Goal: Ask a question

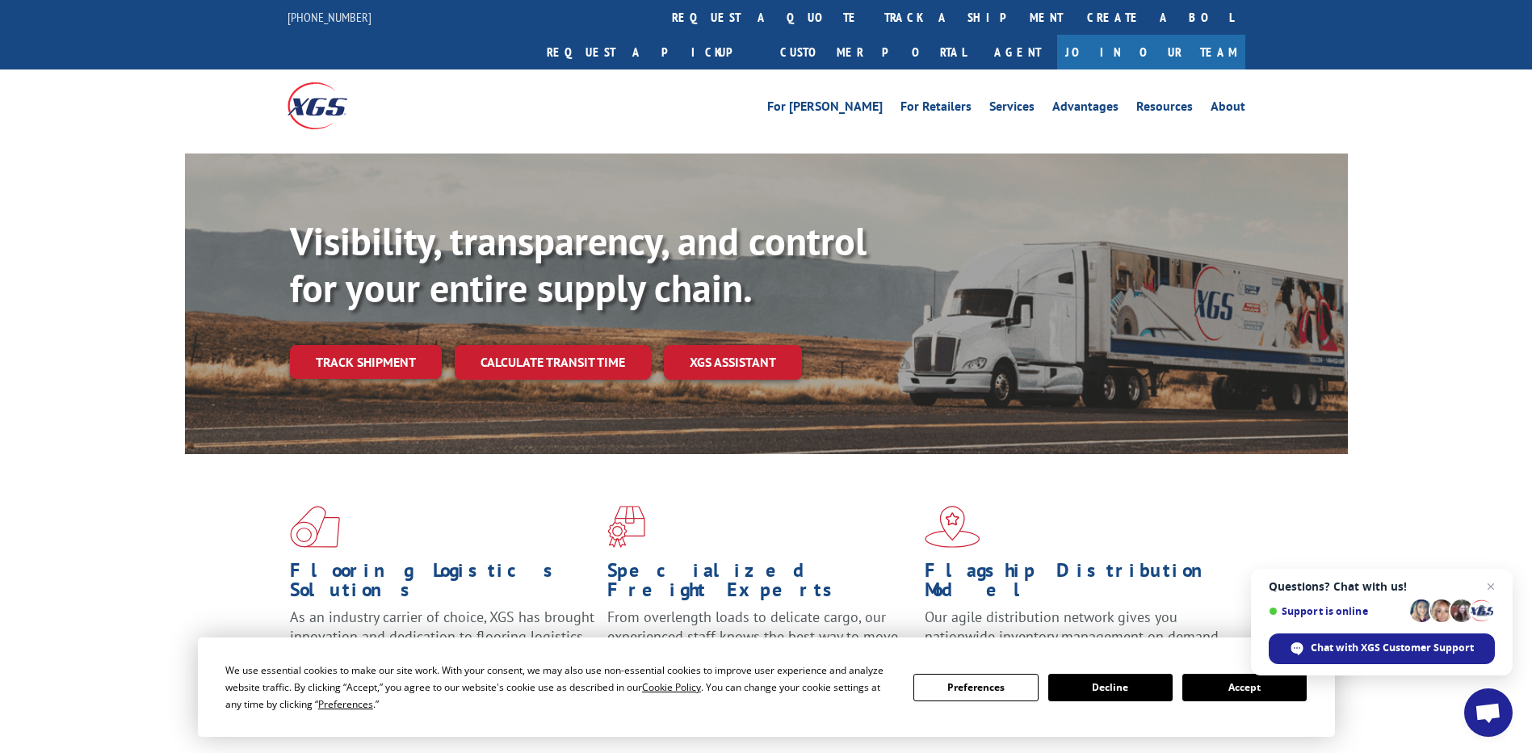
click at [1497, 701] on span "Open chat" at bounding box center [1488, 712] width 48 height 48
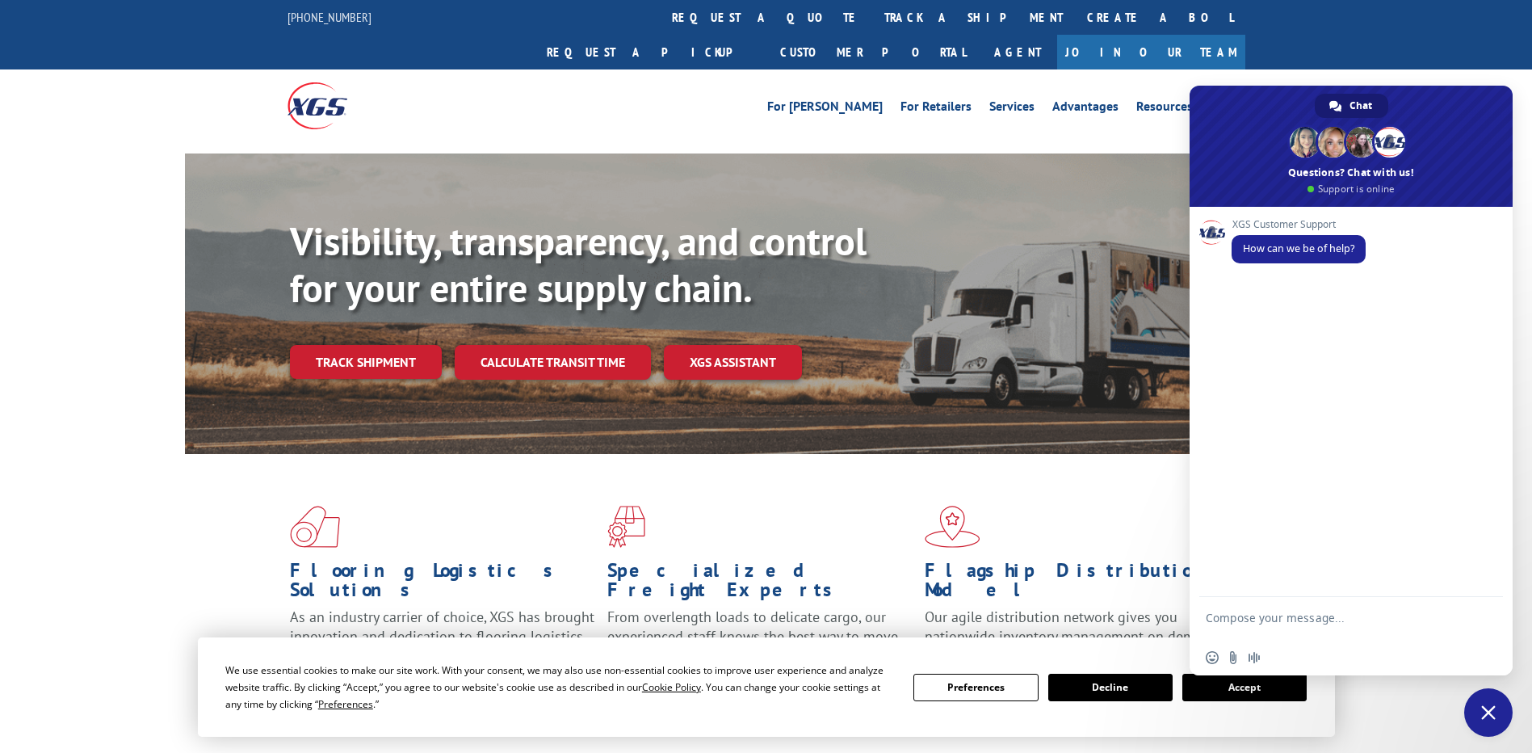
click at [1283, 620] on textarea "Compose your message..." at bounding box center [1333, 625] width 255 height 29
paste textarea "530397700"
type textarea "530397700"
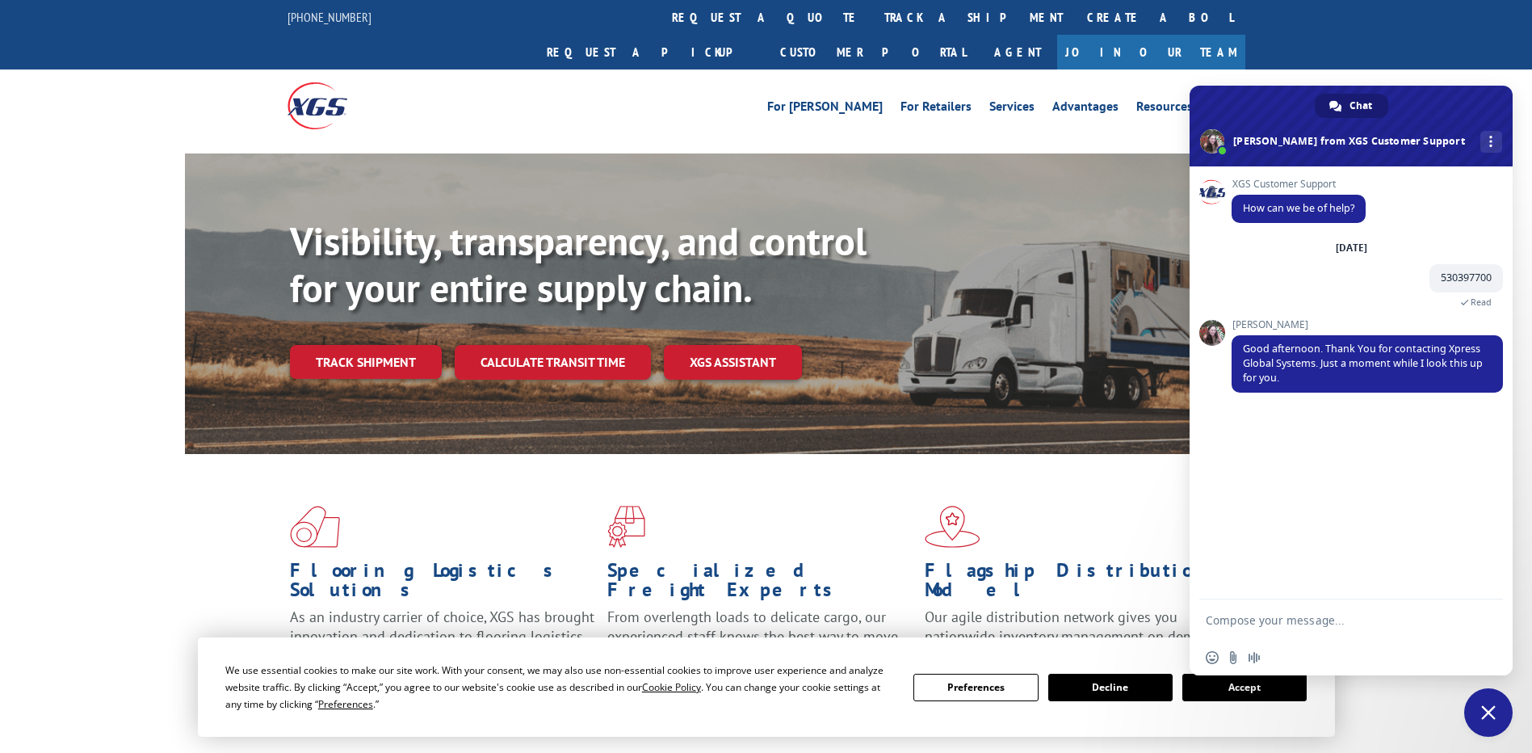
click at [1257, 626] on textarea "Compose your message..." at bounding box center [1333, 620] width 255 height 15
paste textarea "530397700"
type textarea "530397700"
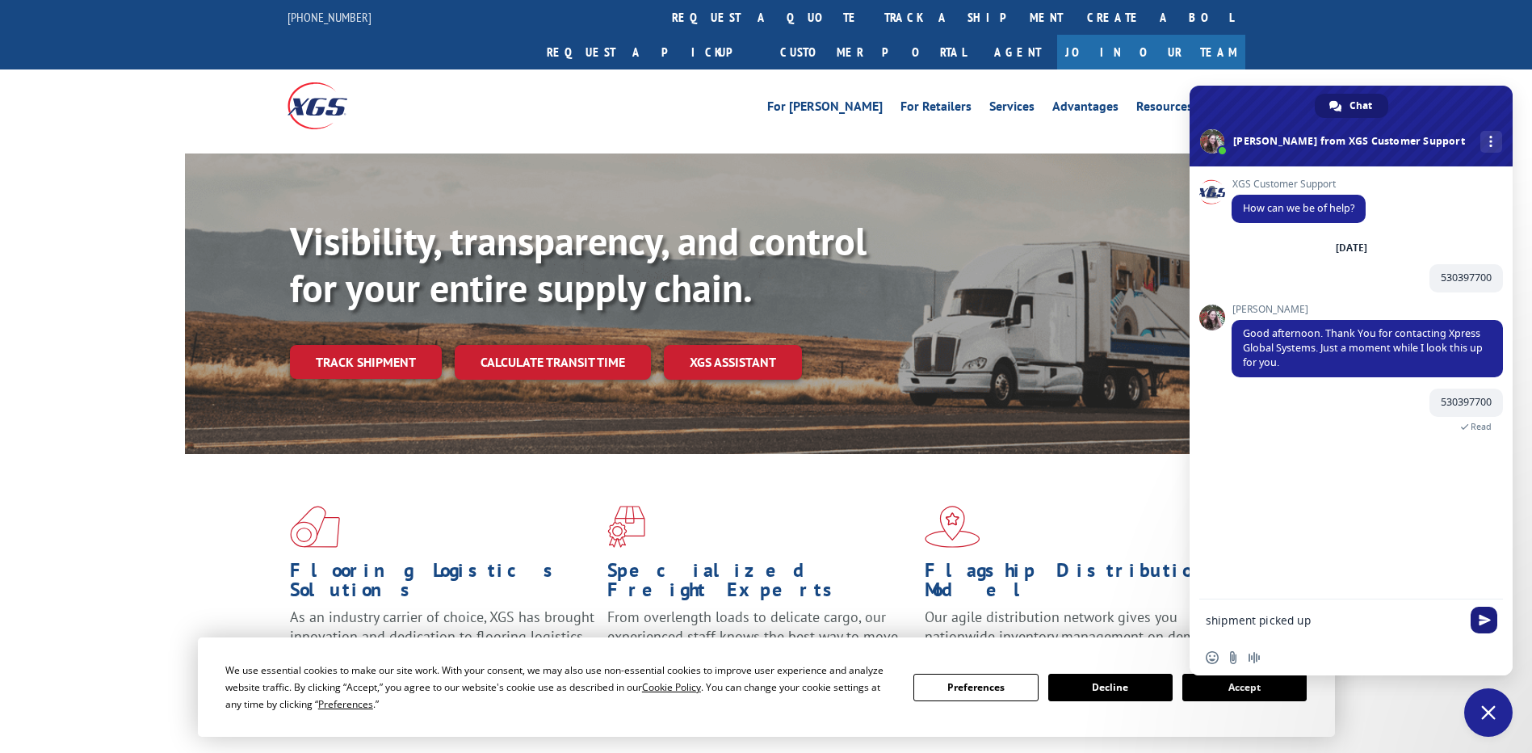
type textarea "shipment picked up"
click at [1489, 624] on span "Send" at bounding box center [1485, 620] width 12 height 12
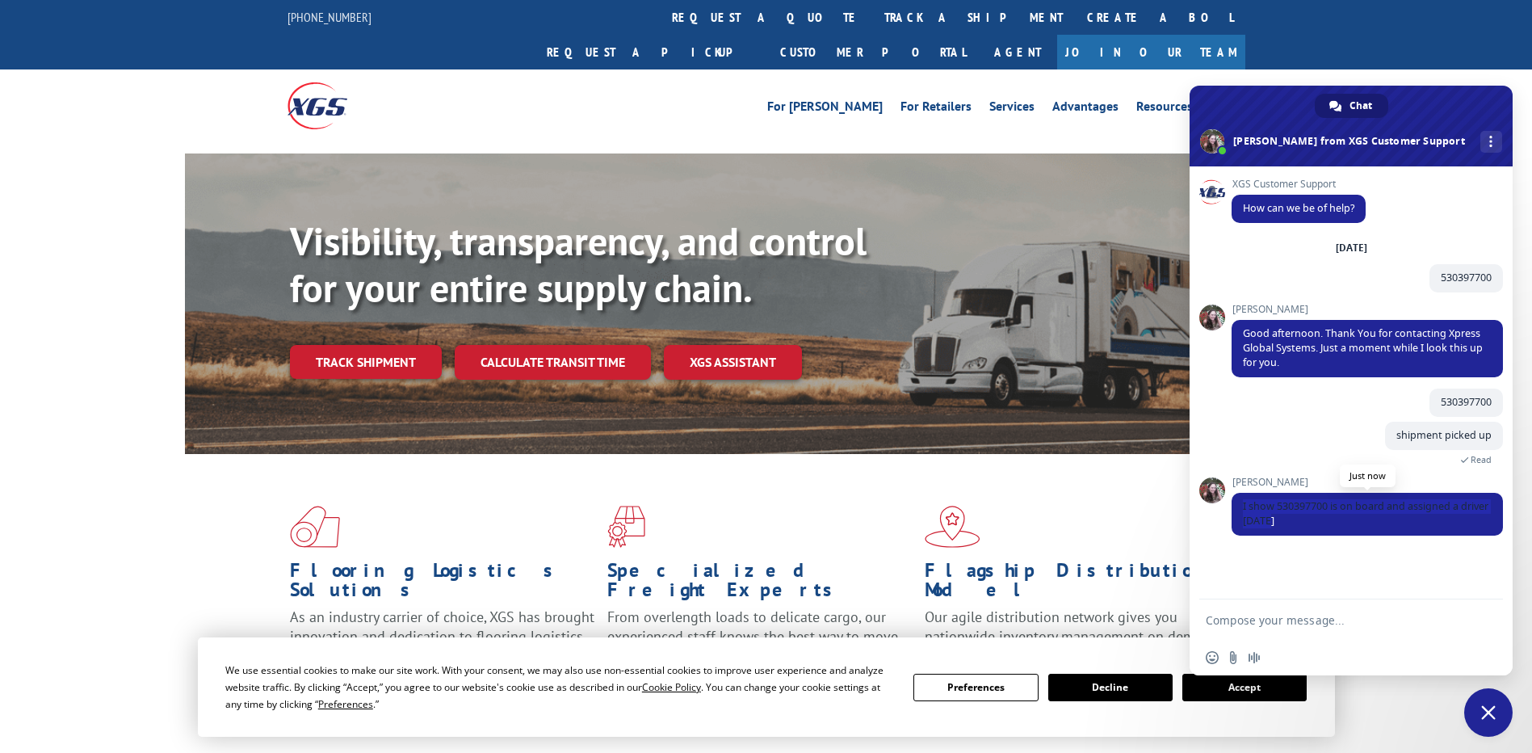
drag, startPoint x: 1277, startPoint y: 527, endPoint x: 1236, endPoint y: 502, distance: 48.2
click at [1236, 502] on span "I show 530397700 is on board and assigned a driver [DATE]" at bounding box center [1367, 514] width 271 height 43
drag, startPoint x: 1236, startPoint y: 502, endPoint x: 1285, endPoint y: 620, distance: 128.5
click at [1285, 620] on textarea "Compose your message..." at bounding box center [1333, 620] width 255 height 15
click at [1278, 619] on textarea "Compose your message..." at bounding box center [1333, 620] width 255 height 15
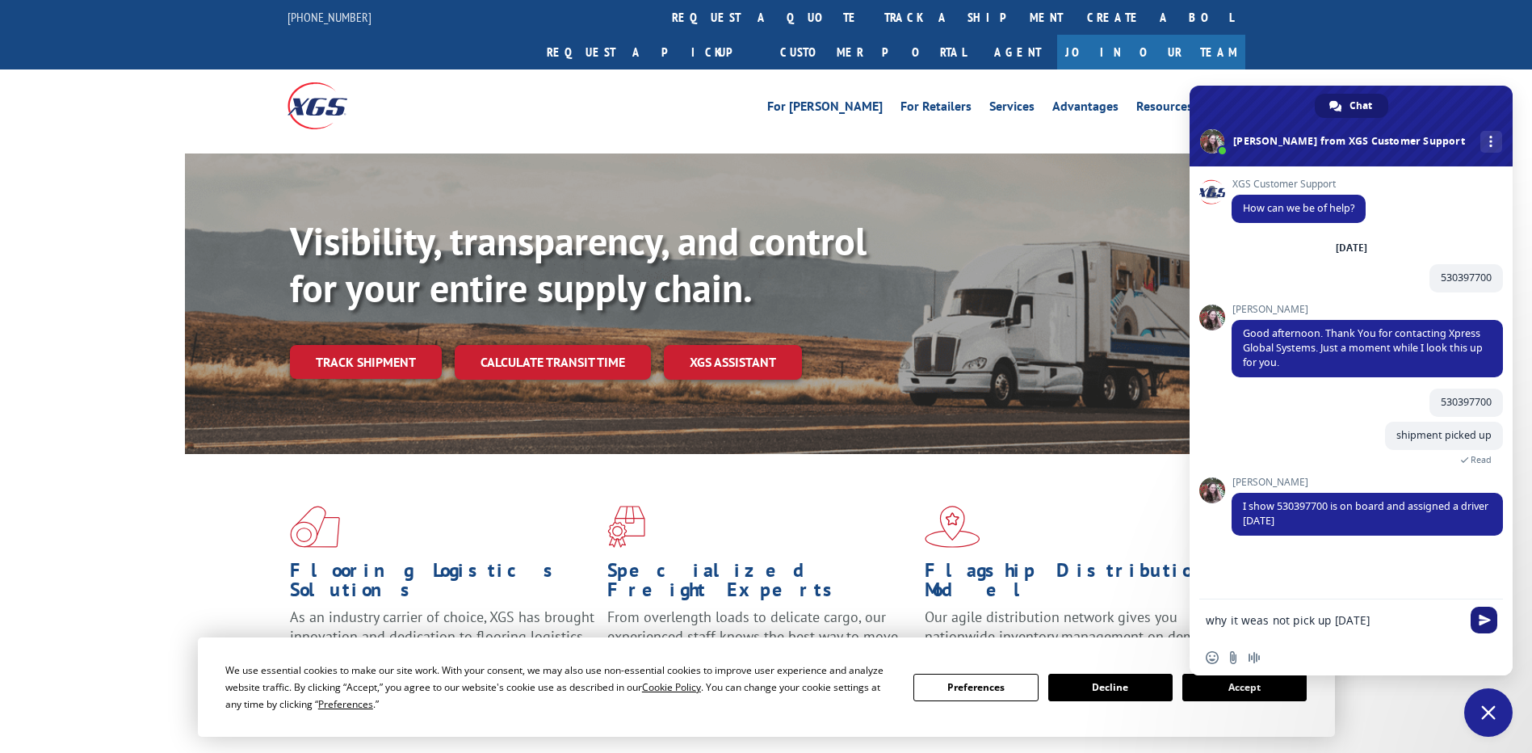
type textarea "why it weas not pick up [DATE]"
click at [1485, 624] on span "Send" at bounding box center [1485, 620] width 12 height 12
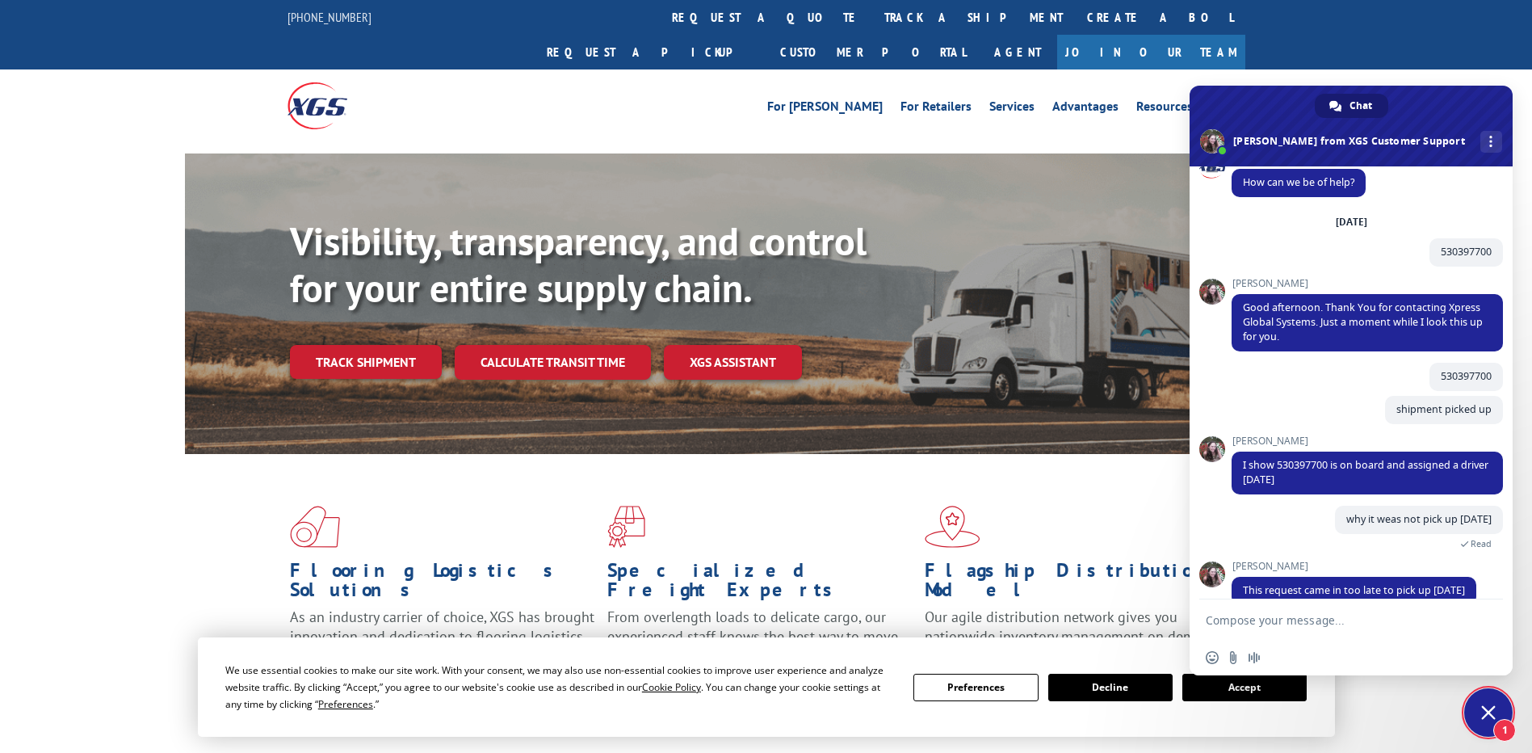
scroll to position [50, 0]
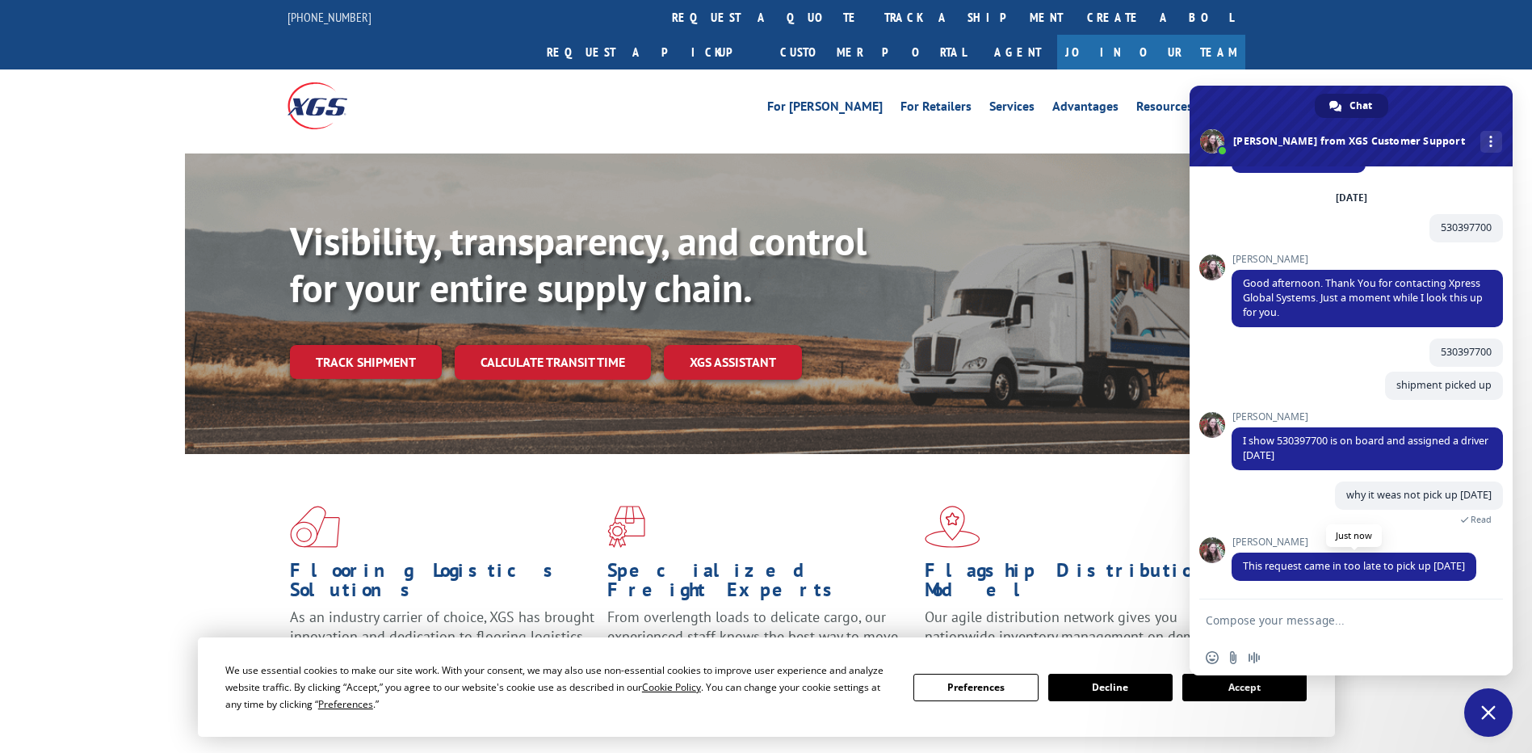
drag, startPoint x: 1482, startPoint y: 567, endPoint x: 1239, endPoint y: 570, distance: 243.1
click at [1239, 570] on span "This request came in too late to pick up [DATE]" at bounding box center [1354, 566] width 245 height 28
copy span "This request came in too late to pick up [DATE]"
drag, startPoint x: 1333, startPoint y: 441, endPoint x: 1464, endPoint y: 463, distance: 132.6
click at [1464, 463] on span "I show 530397700 is on board and assigned a driver [DATE]" at bounding box center [1367, 448] width 271 height 43
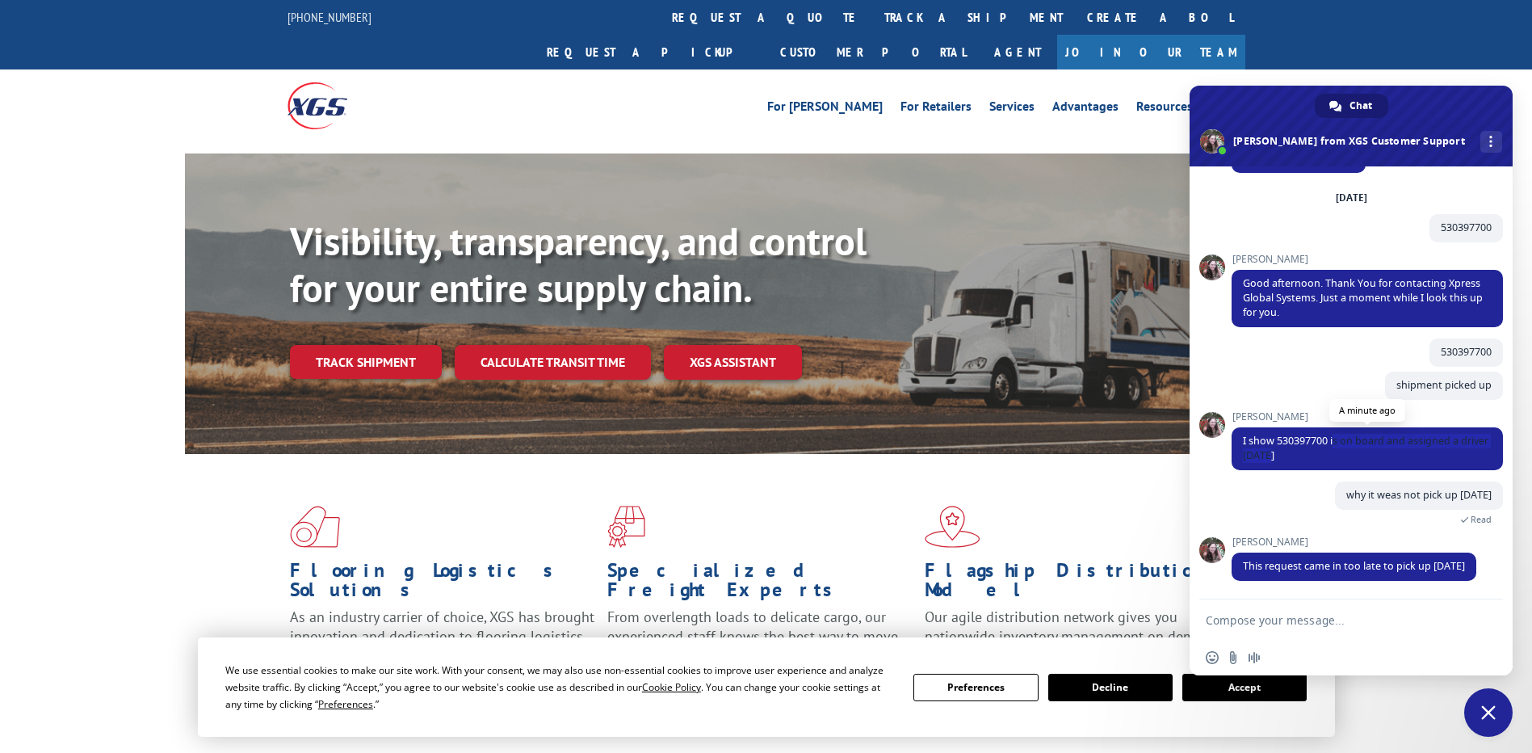
copy span "s on board and assigned a driver [DATE]"
click at [1287, 626] on textarea "Compose your message..." at bounding box center [1333, 620] width 255 height 15
type textarea "pu #"
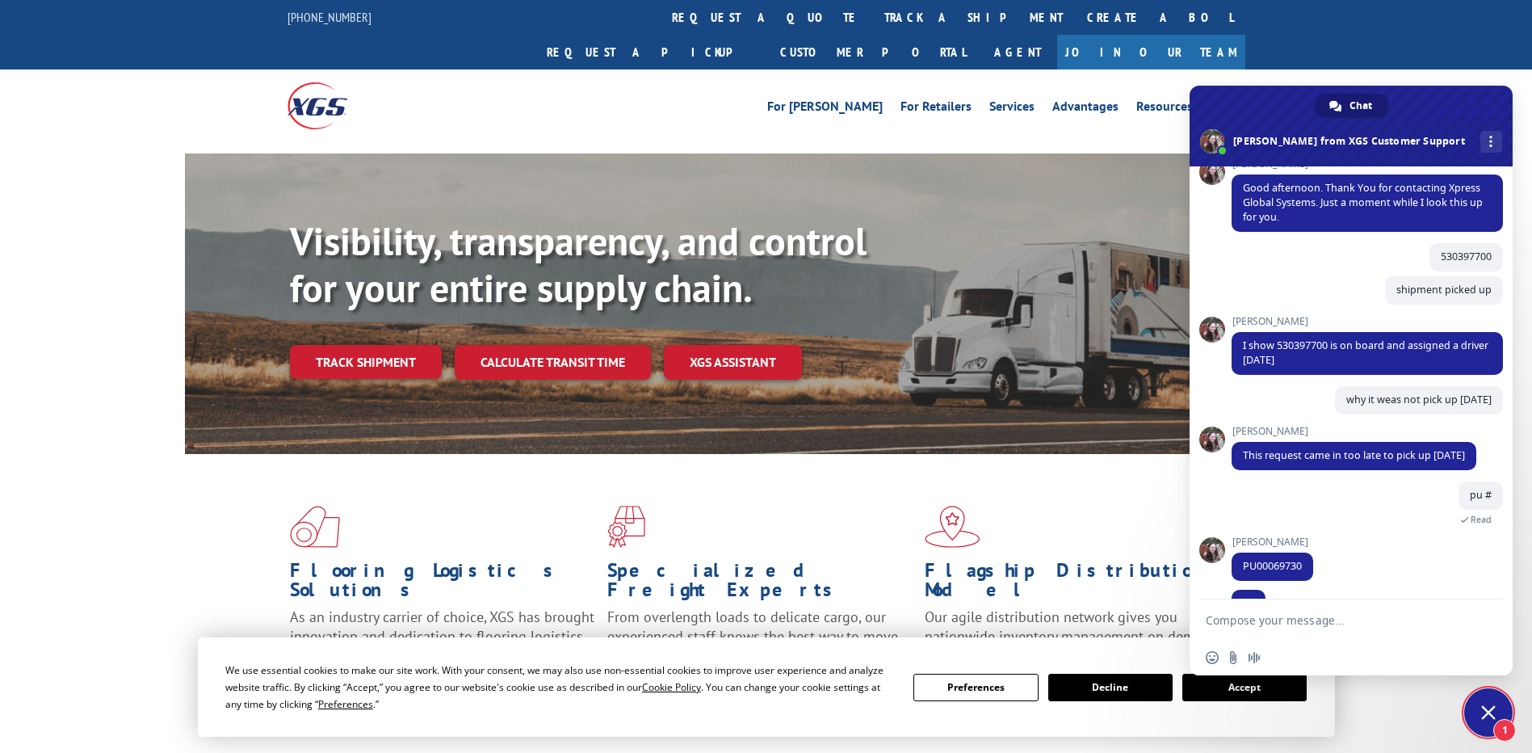
scroll to position [177, 0]
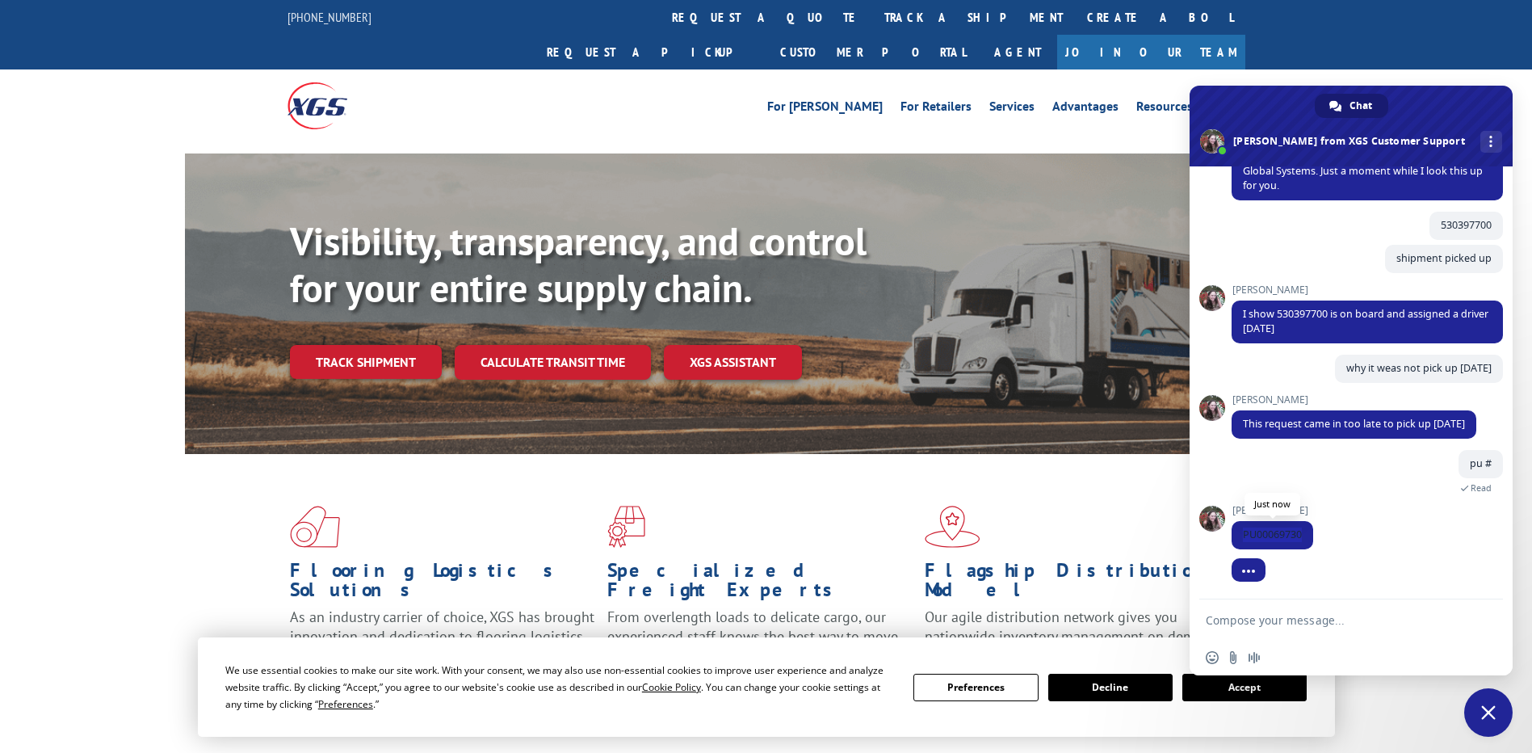
drag, startPoint x: 1305, startPoint y: 539, endPoint x: 1241, endPoint y: 532, distance: 64.9
click at [1241, 532] on span "PU00069730" at bounding box center [1273, 535] width 82 height 28
copy span "PU00069730"
